Goal: Task Accomplishment & Management: Use online tool/utility

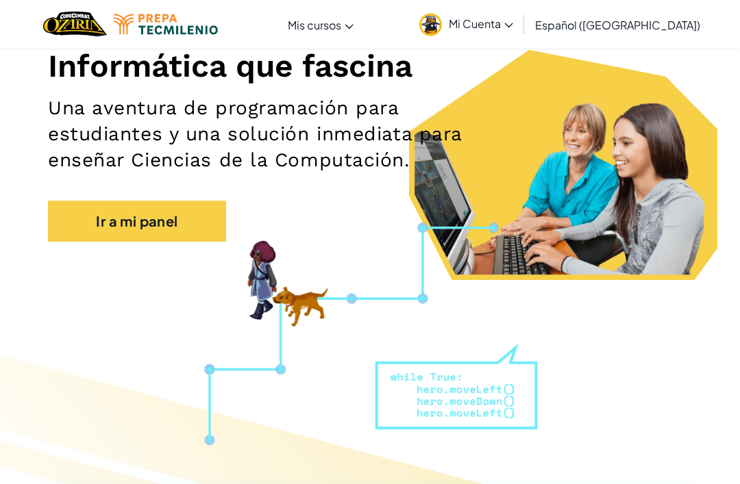
scroll to position [174, 0]
click at [199, 223] on link "Ir a mi panel" at bounding box center [137, 221] width 178 height 41
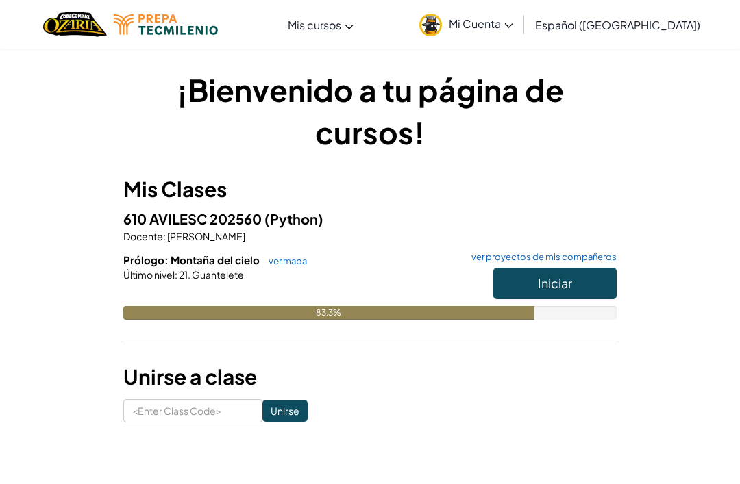
click at [292, 264] on link "ver mapa" at bounding box center [284, 260] width 45 height 11
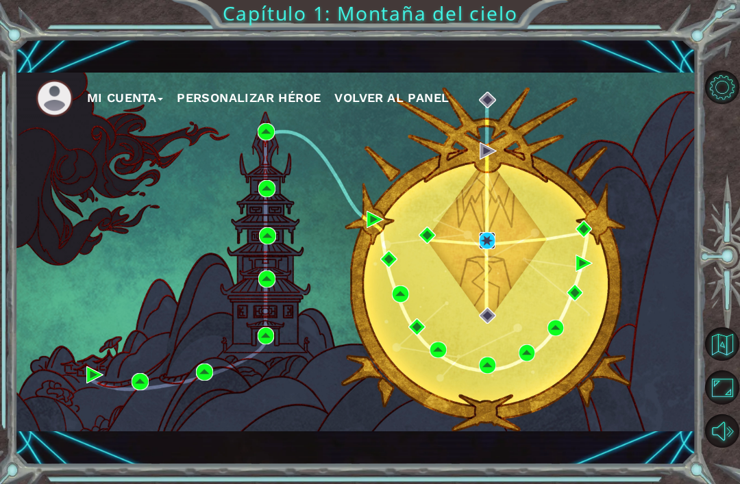
click at [496, 249] on img at bounding box center [487, 240] width 17 height 17
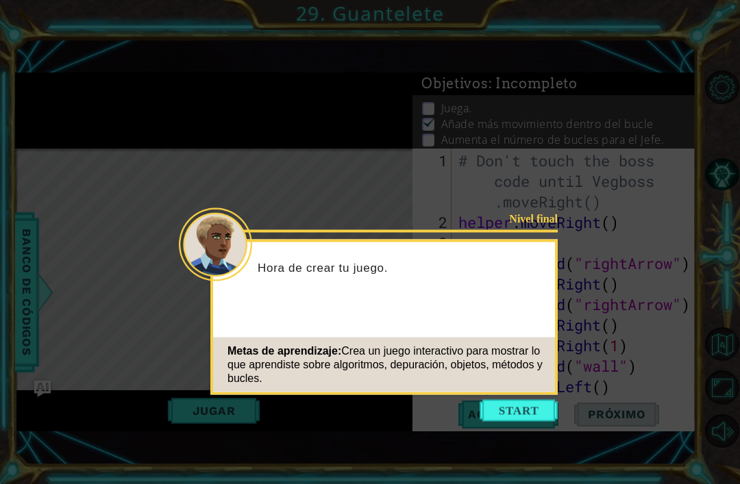
click at [523, 406] on button "Start" at bounding box center [518, 411] width 78 height 22
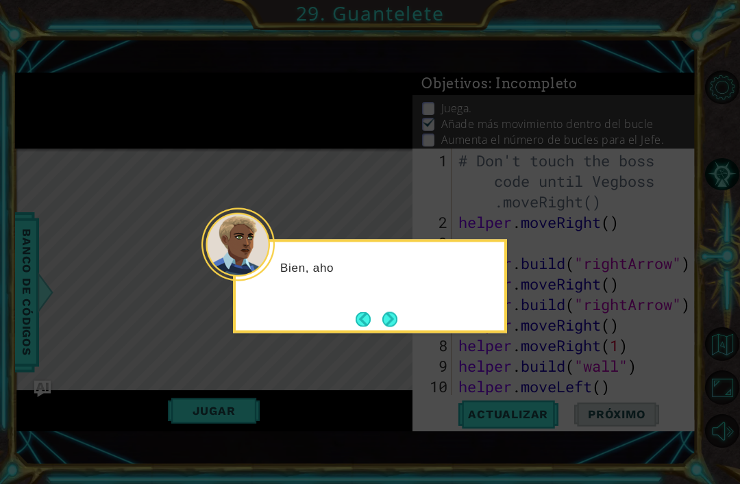
click at [397, 315] on button "Next" at bounding box center [389, 319] width 15 height 15
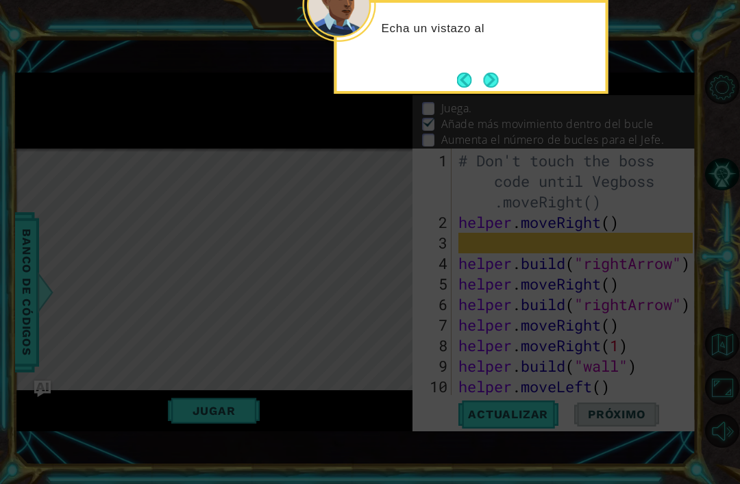
click at [499, 76] on button "Next" at bounding box center [490, 80] width 15 height 15
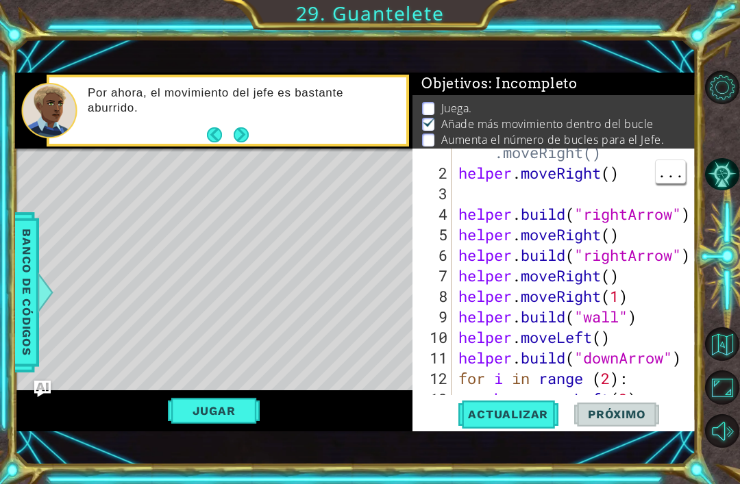
scroll to position [49, 0]
click at [492, 171] on div "# Don't touch the boss code until Vegboss .moveRight() helper . moveRight ( ) h…" at bounding box center [577, 265] width 244 height 329
click at [496, 177] on div "# Don't touch the boss code until Vegboss .moveRight() helper . moveRight ( ) h…" at bounding box center [577, 265] width 244 height 329
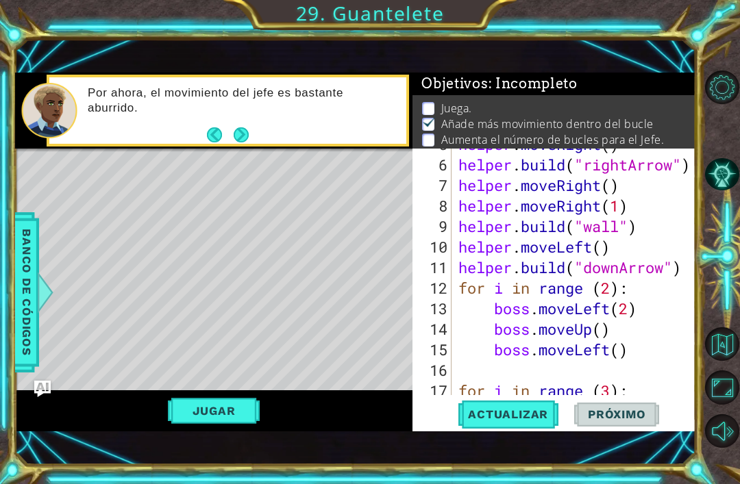
scroll to position [142, 0]
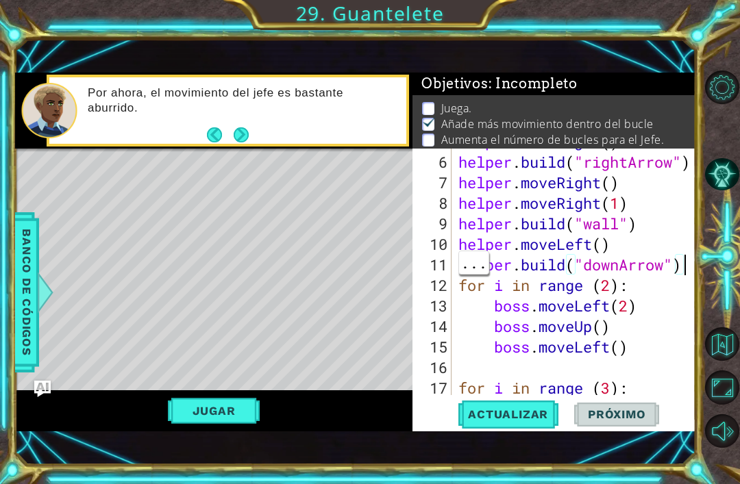
click at [595, 269] on div "helper . moveRight ( ) helper . build ( "rightArrow" ) helper . moveRight ( ) h…" at bounding box center [577, 275] width 244 height 288
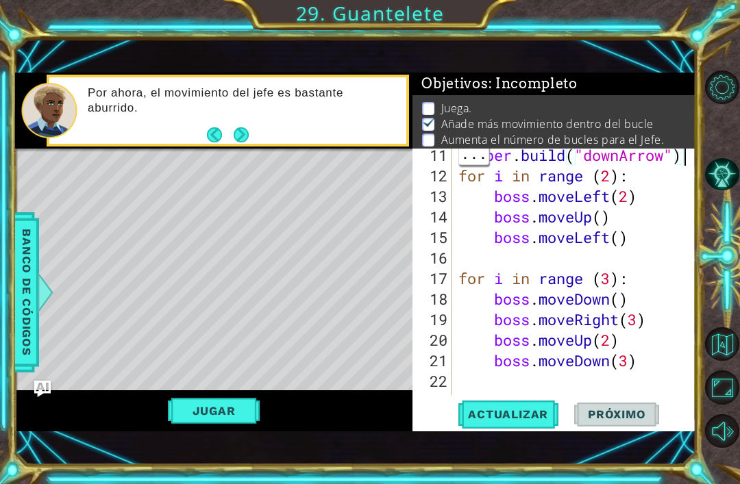
scroll to position [247, 0]
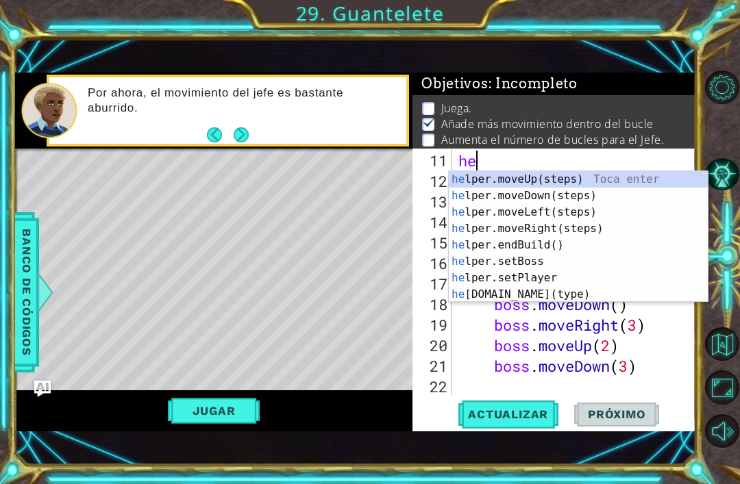
type textarea "h"
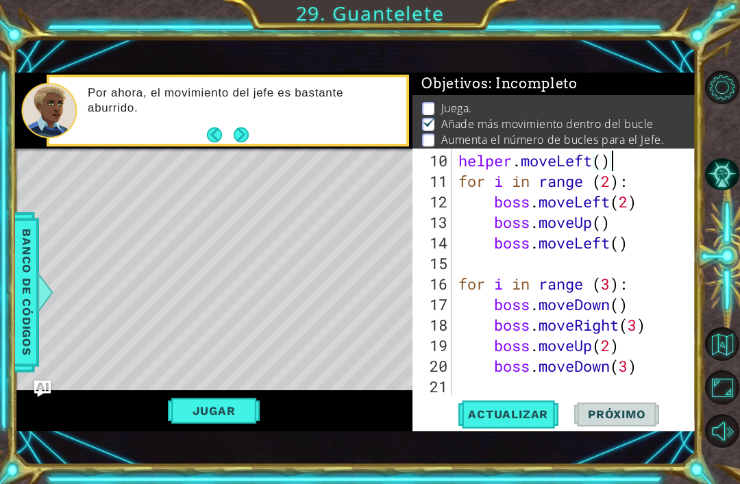
scroll to position [226, 0]
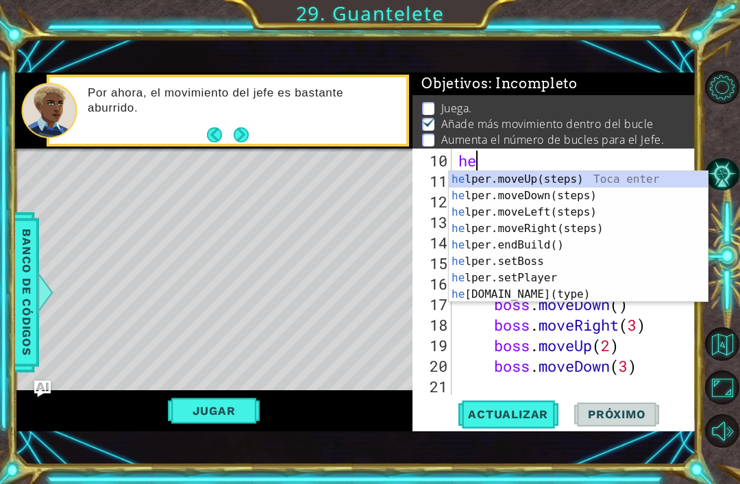
type textarea "h"
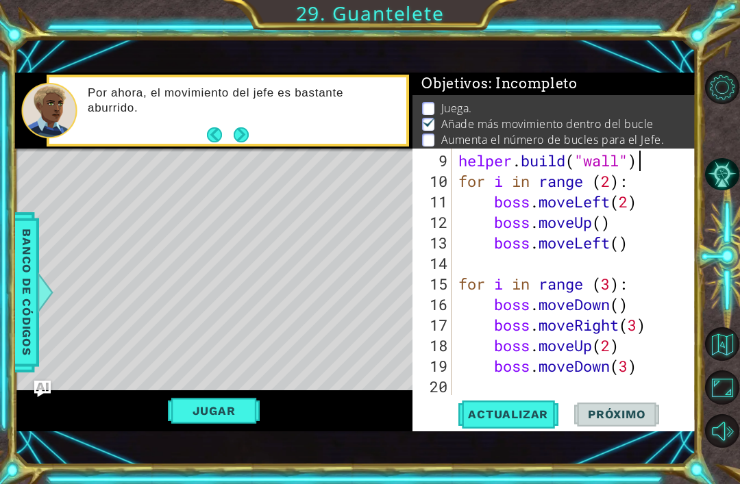
scroll to position [205, 0]
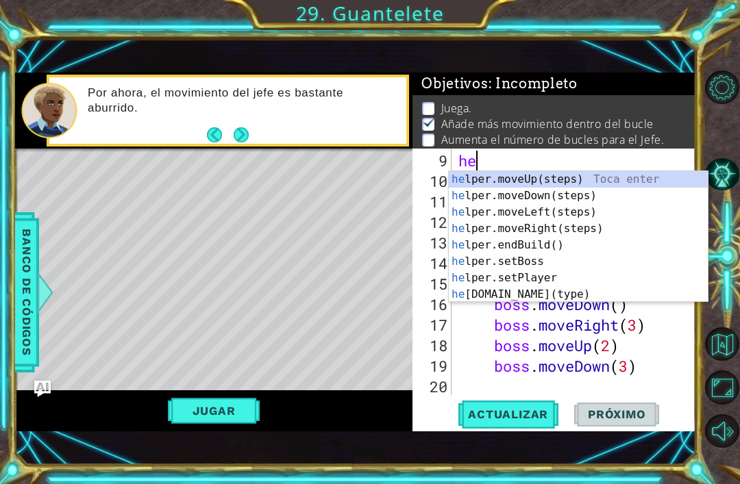
type textarea "h"
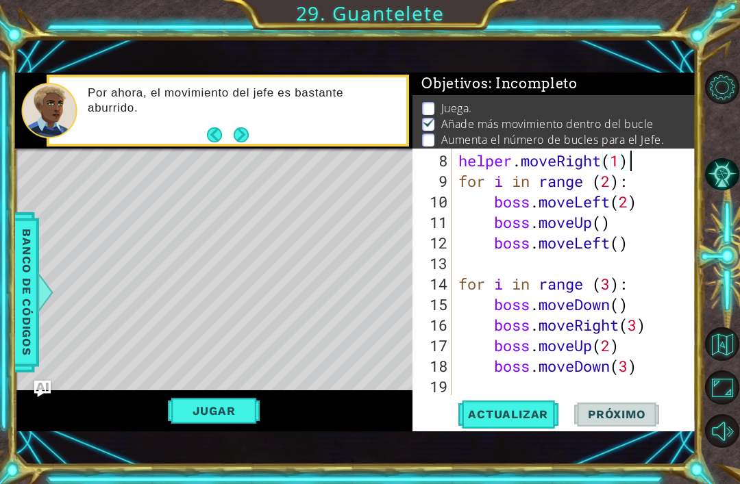
scroll to position [185, 0]
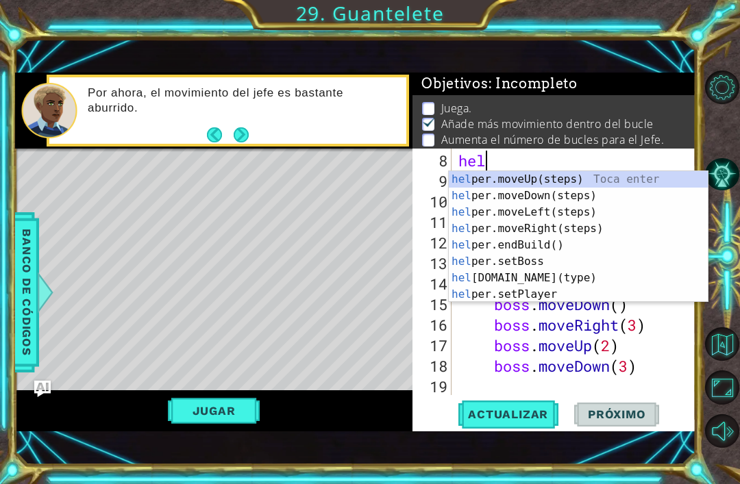
type textarea "h"
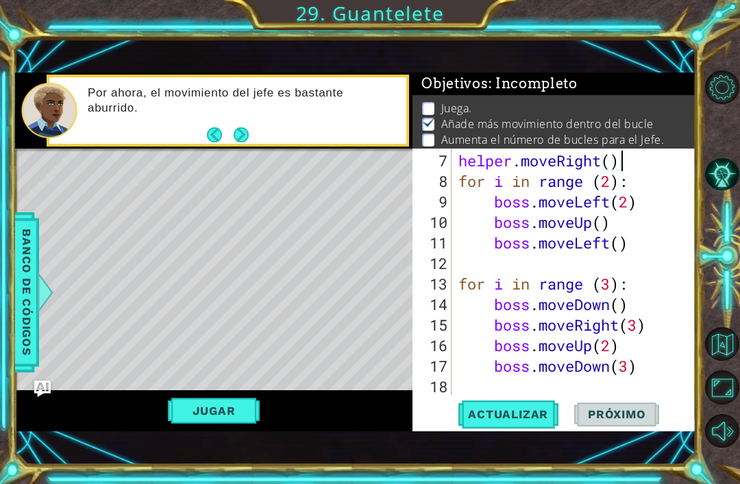
scroll to position [164, 0]
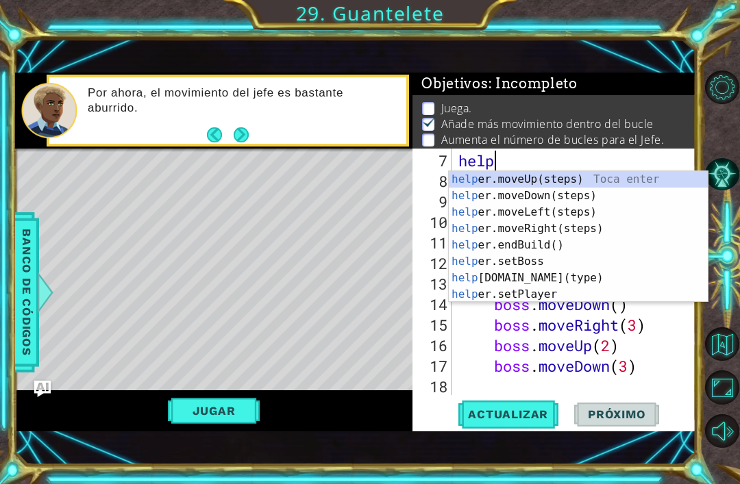
type textarea "h"
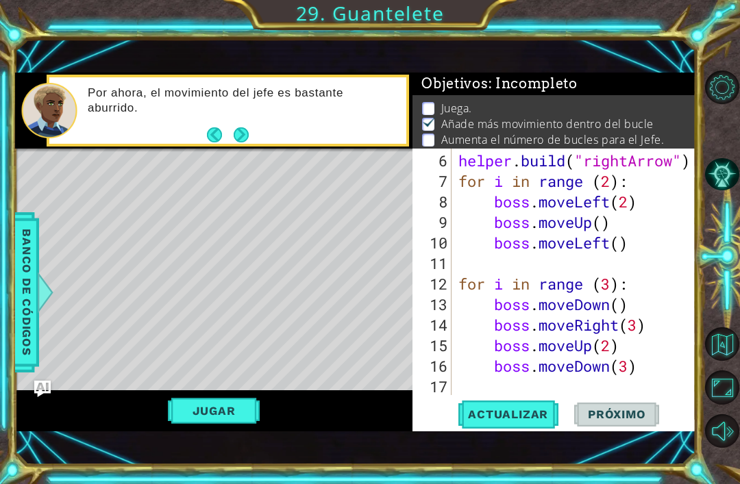
scroll to position [144, 0]
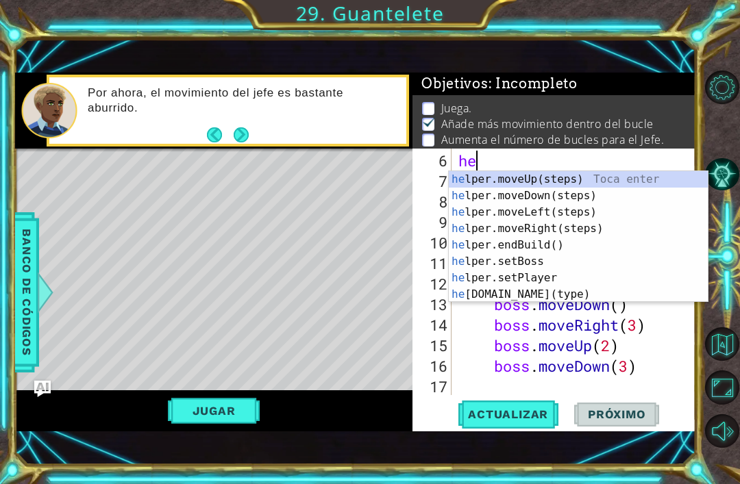
type textarea "h"
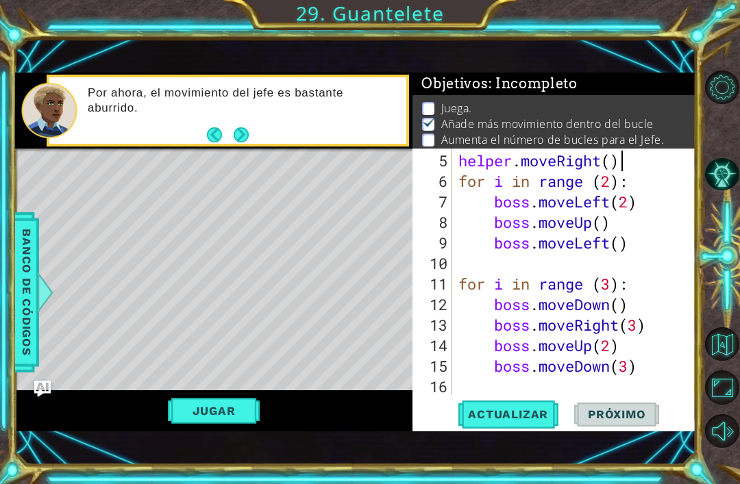
scroll to position [123, 0]
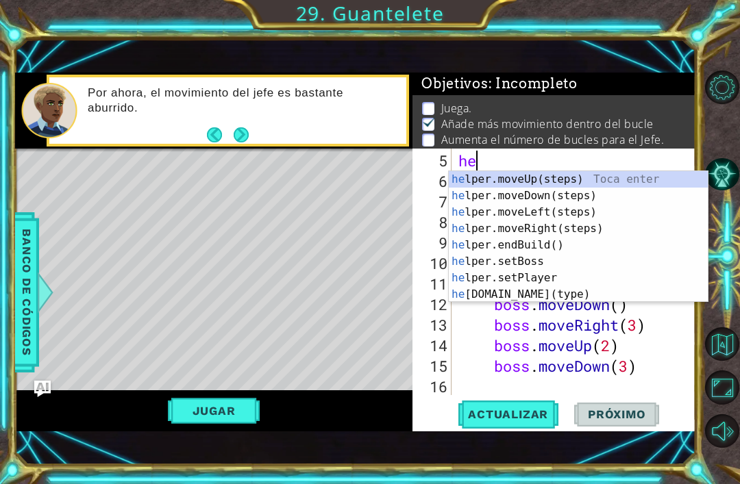
type textarea "h"
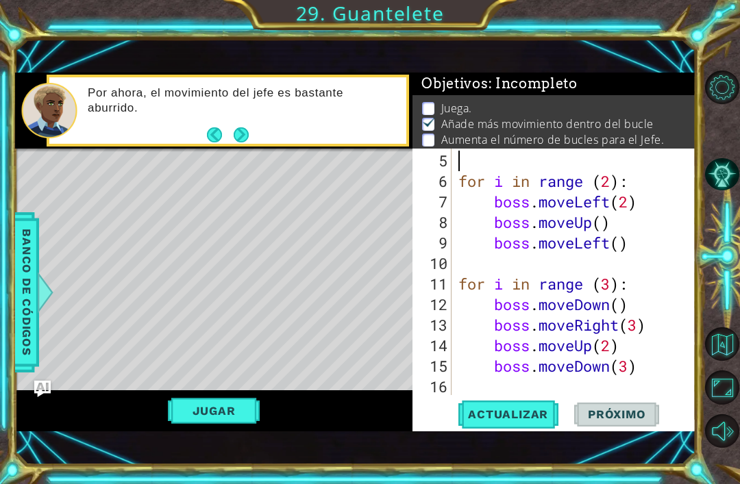
scroll to position [103, 0]
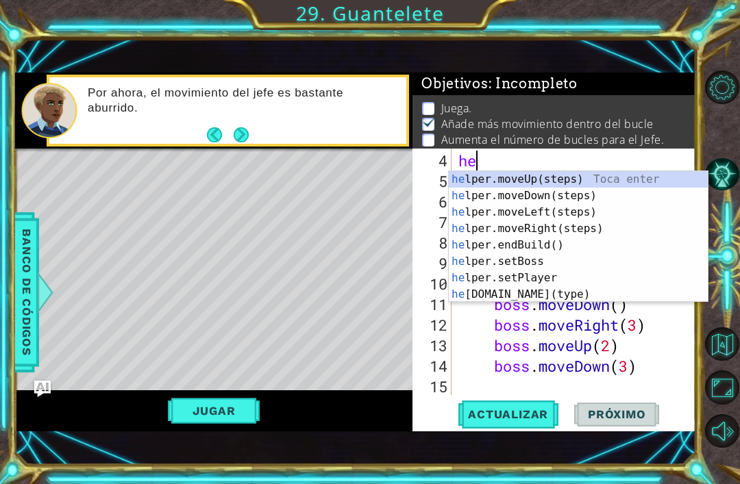
type textarea "h"
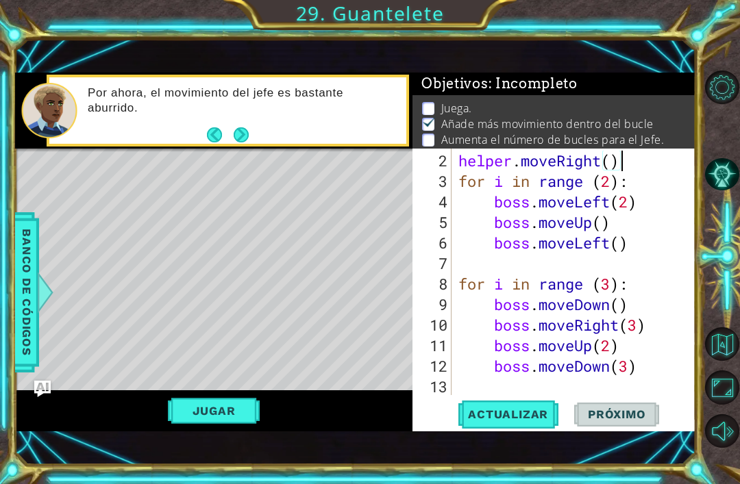
scroll to position [62, 0]
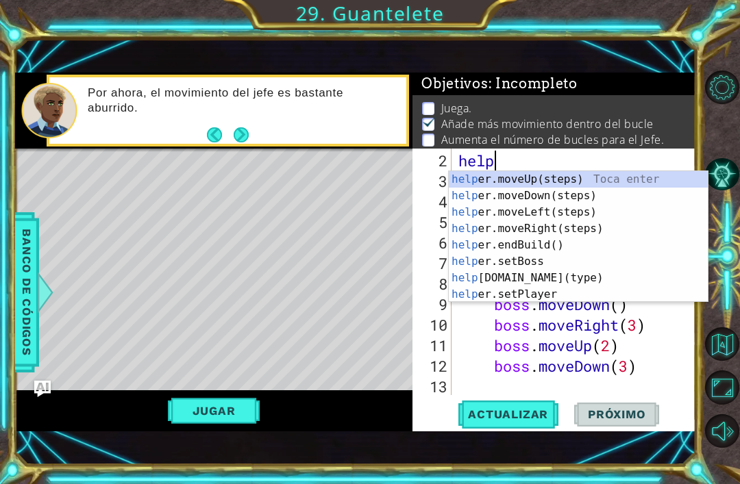
type textarea "h"
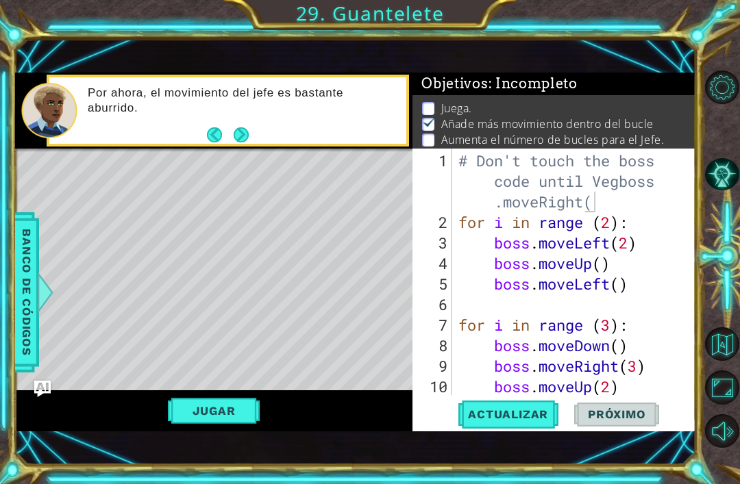
scroll to position [0, 0]
click at [602, 207] on div "# Don't touch the boss code until Vegboss .moveRight( for i in range ( 2 ) : bo…" at bounding box center [577, 315] width 244 height 329
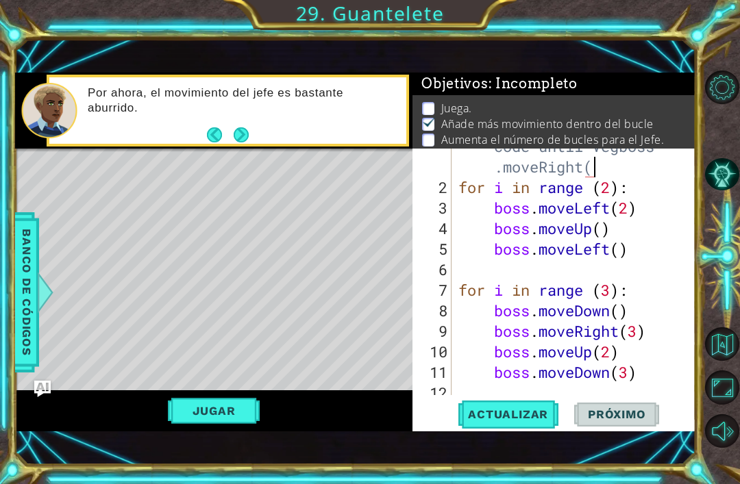
scroll to position [35, 0]
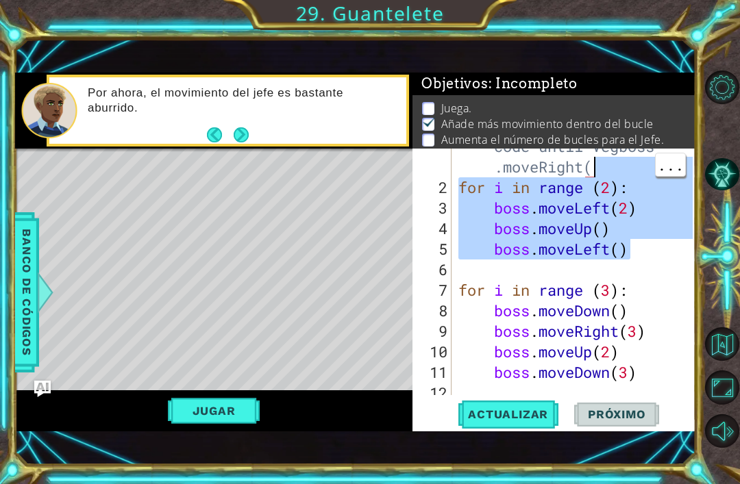
click at [552, 162] on div "# Don't touch the boss code until Vegboss .moveRight( for i in range ( 2 ) : bo…" at bounding box center [577, 280] width 244 height 329
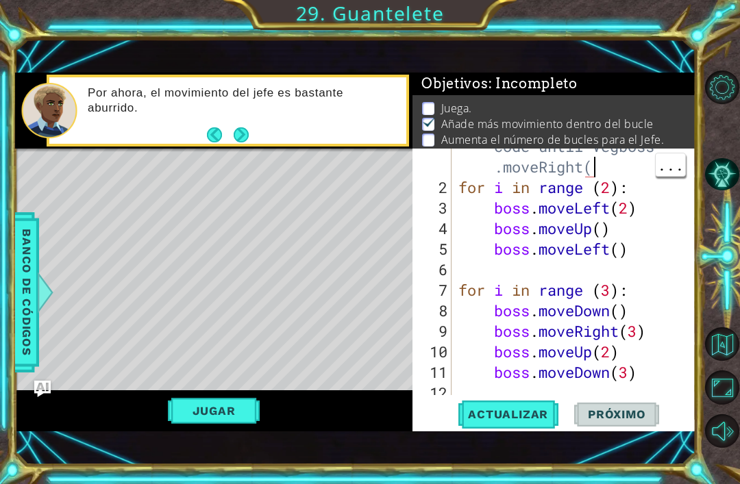
click at [612, 173] on div "# Don't touch the boss code until Vegboss .moveRight( for i in range ( 2 ) : bo…" at bounding box center [577, 280] width 244 height 329
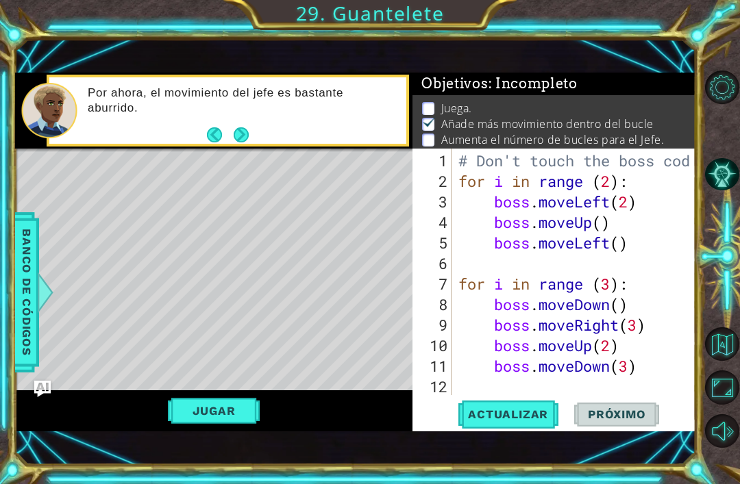
scroll to position [0, 0]
type textarea "#"
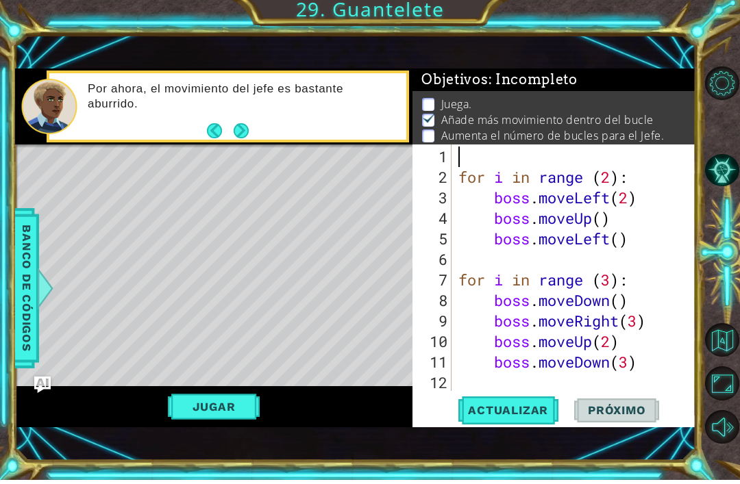
type textarea "for i in range (2):"
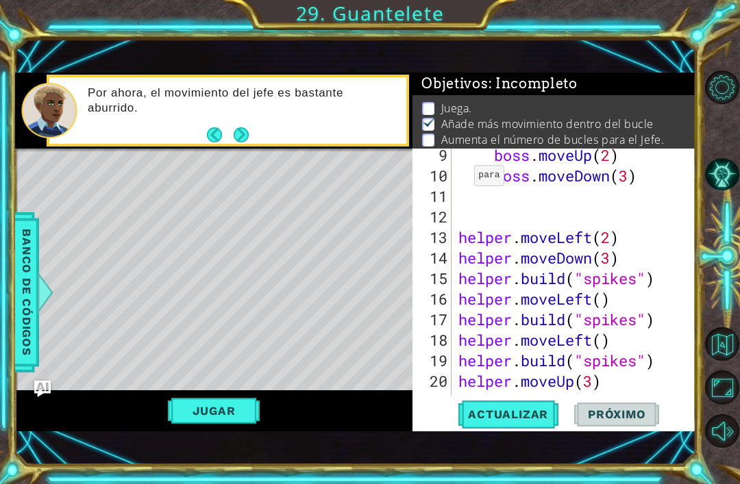
scroll to position [171, 0]
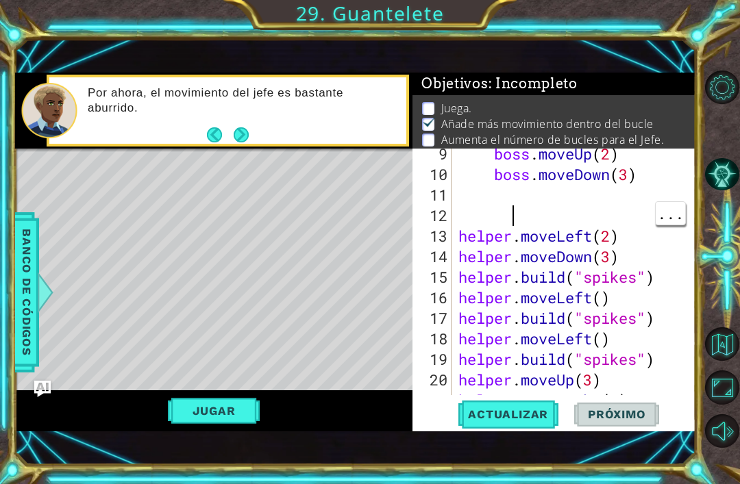
click at [568, 218] on div "boss . moveUp ( 2 ) boss . moveDown ( 3 ) helper . moveLeft ( 2 ) helper . move…" at bounding box center [577, 288] width 244 height 288
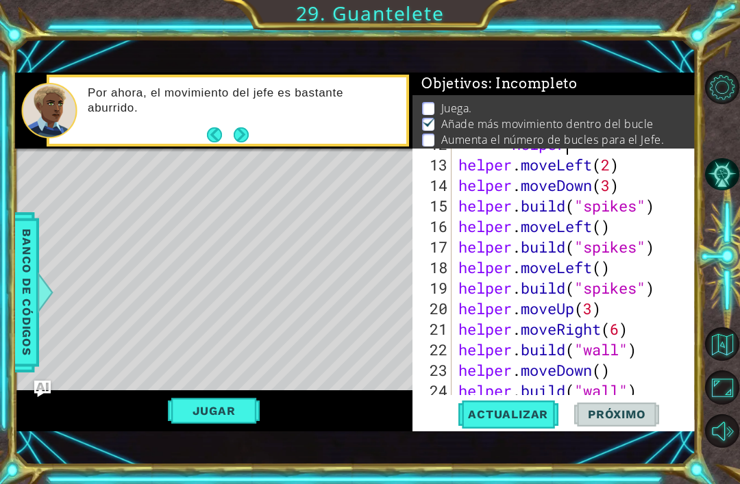
scroll to position [242, 0]
click at [662, 197] on div "helper helper . moveLeft ( 2 ) helper . moveDown ( 3 ) helper . build ( "spikes…" at bounding box center [577, 278] width 244 height 288
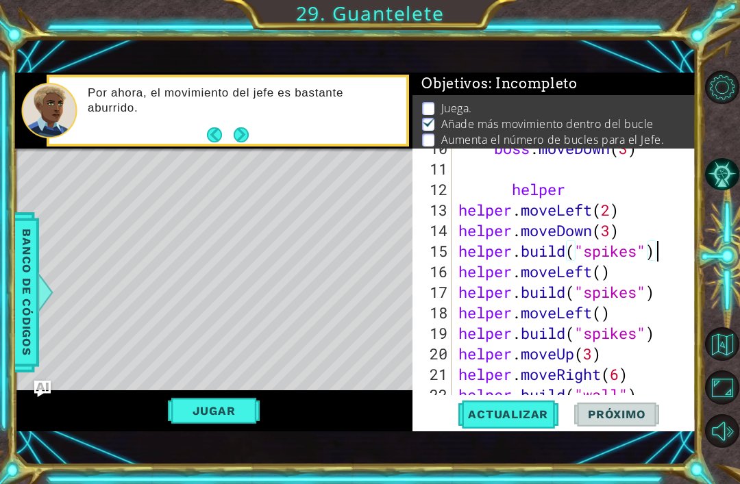
scroll to position [197, 0]
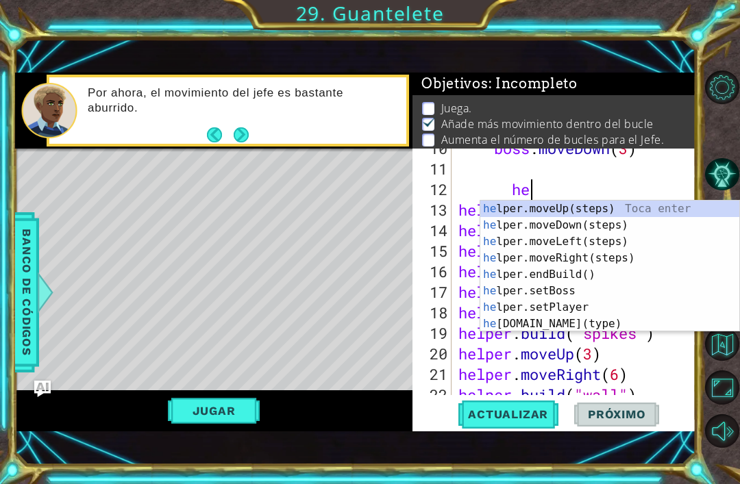
type textarea "h"
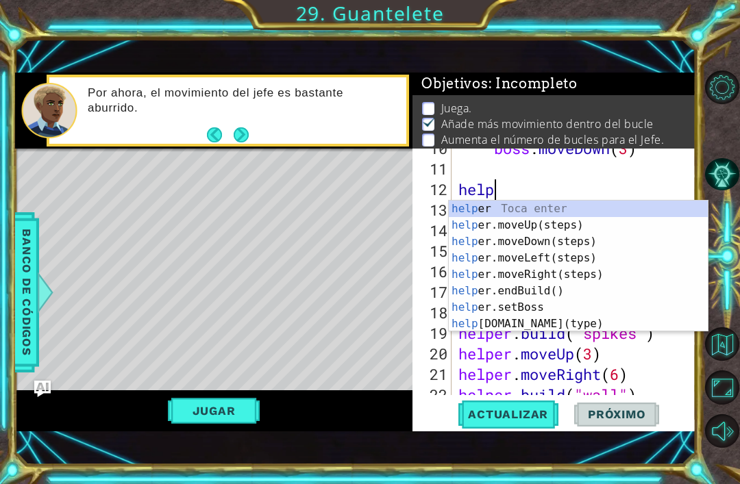
scroll to position [1, 0]
type textarea "h"
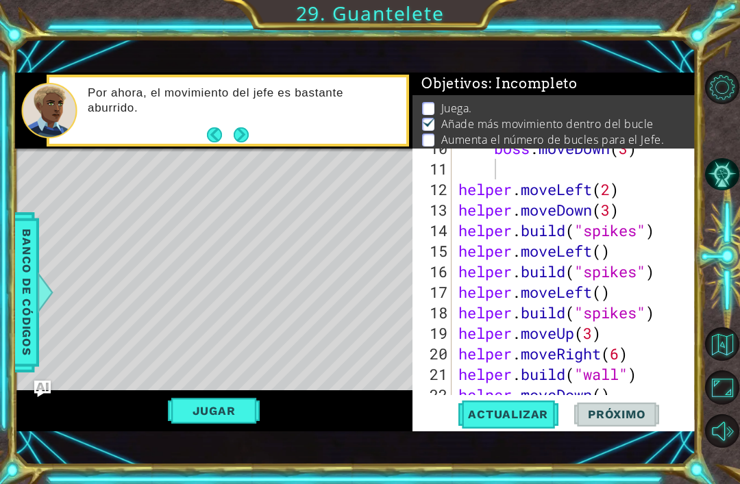
click at [518, 420] on span "Actualizar" at bounding box center [508, 414] width 108 height 14
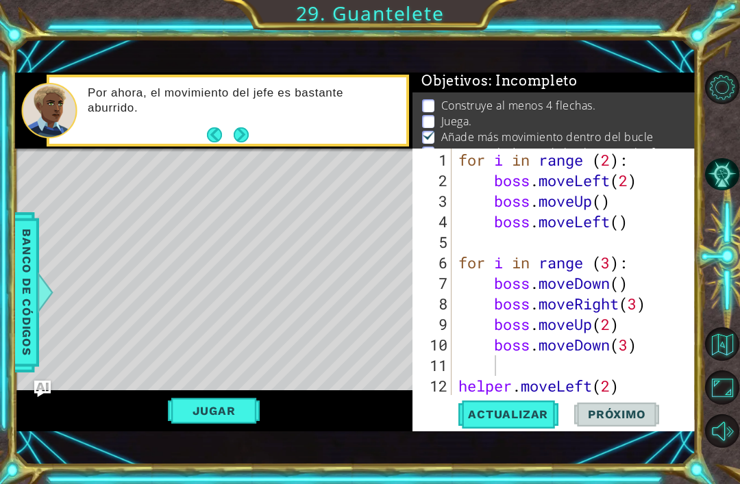
scroll to position [0, 0]
